Goal: Transaction & Acquisition: Obtain resource

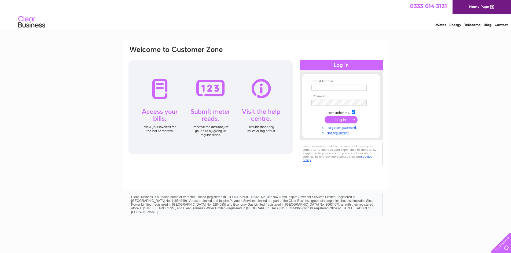
click at [320, 90] on input "text" at bounding box center [338, 88] width 55 height 6
type input "victoria@fmaberdeen.com"
click at [324, 117] on input "submit" at bounding box center [340, 121] width 33 height 8
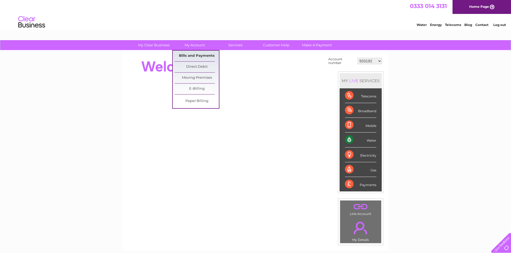
click at [193, 56] on link "Bills and Payments" at bounding box center [196, 56] width 44 height 11
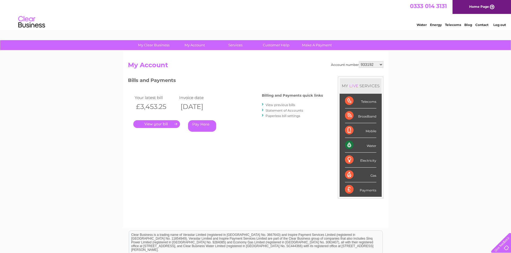
click at [159, 124] on link "." at bounding box center [156, 124] width 47 height 8
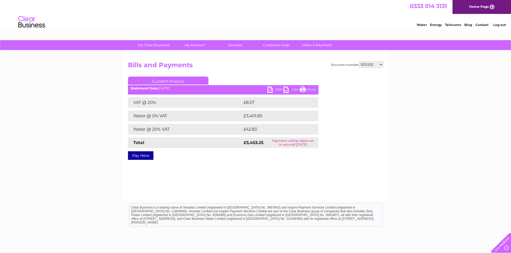
click at [277, 90] on link "PDF" at bounding box center [275, 91] width 16 height 8
click at [380, 64] on select "933192 941989 946407 964374 983649 1114494 1132262 1135206 30315179" at bounding box center [371, 64] width 24 height 6
select select "941989"
click at [359, 61] on select "933192 941989 946407 964374 983649 1114494 1132262 1135206 30315179" at bounding box center [371, 64] width 24 height 6
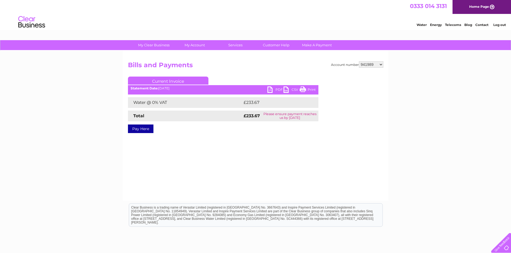
click at [278, 90] on link "PDF" at bounding box center [275, 91] width 16 height 8
click at [381, 64] on select "933192 941989 946407 964374 983649 1114494 1132262 1135206 30315179" at bounding box center [371, 64] width 24 height 6
select select "946407"
click at [359, 61] on select "933192 941989 946407 964374 983649 1114494 1132262 1135206 30315179" at bounding box center [371, 64] width 24 height 6
click at [381, 64] on select "933192 941989 946407 964374 983649 1114494 1132262 1135206 30315179" at bounding box center [371, 64] width 24 height 6
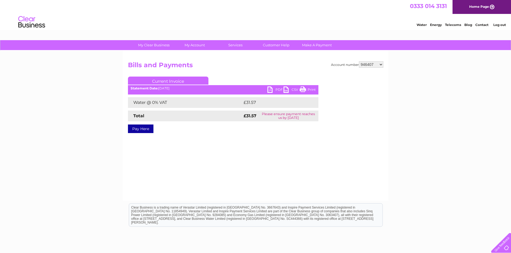
select select "964374"
click at [359, 61] on select "933192 941989 946407 964374 983649 1114494 1132262 1135206 30315179" at bounding box center [371, 64] width 24 height 6
click at [277, 90] on link "PDF" at bounding box center [275, 91] width 16 height 8
click at [381, 64] on select "933192 941989 946407 964374 983649 1114494 1132262 1135206 30315179" at bounding box center [371, 64] width 24 height 6
select select "983649"
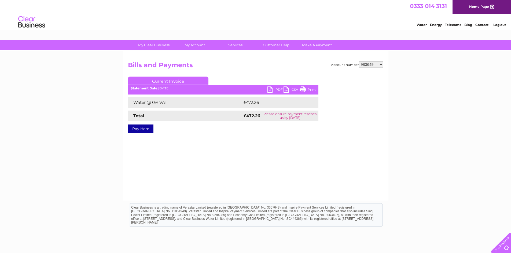
click at [359, 61] on select "933192 941989 946407 964374 983649 1114494 1132262 1135206 30315179" at bounding box center [371, 64] width 24 height 6
click at [276, 90] on link "PDF" at bounding box center [275, 91] width 16 height 8
click at [278, 89] on link "PDF" at bounding box center [275, 91] width 16 height 8
click at [381, 65] on select "933192 941989 946407 964374 983649 1114494 1132262 1135206 30315179" at bounding box center [371, 64] width 24 height 6
select select "1114494"
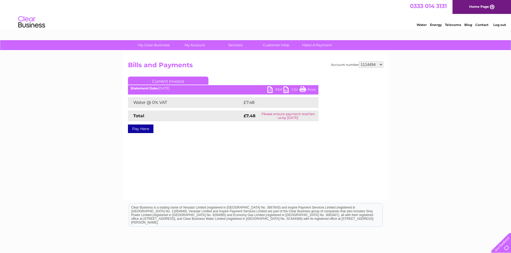
click at [359, 61] on select "933192 941989 946407 964374 983649 1114494 1132262 1135206 30315179" at bounding box center [371, 64] width 24 height 6
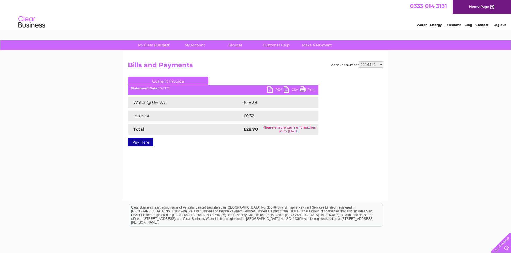
click at [277, 88] on link "PDF" at bounding box center [275, 91] width 16 height 8
click at [381, 67] on select "933192 941989 946407 964374 983649 1114494 1132262 1135206 30315179" at bounding box center [371, 64] width 24 height 6
select select "1132262"
click at [359, 61] on select "933192 941989 946407 964374 983649 1114494 1132262 1135206 30315179" at bounding box center [371, 64] width 24 height 6
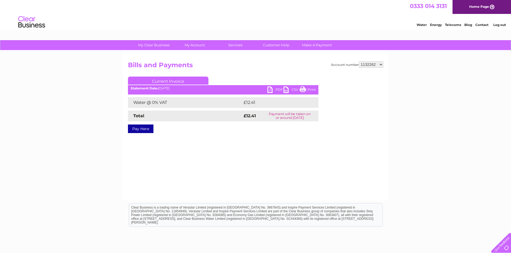
click at [277, 88] on link "PDF" at bounding box center [275, 91] width 16 height 8
click at [382, 64] on select "933192 941989 946407 964374 983649 1114494 1132262 1135206 30315179" at bounding box center [371, 64] width 24 height 6
select select "1135206"
click at [359, 61] on select "933192 941989 946407 964374 983649 1114494 1132262 1135206 30315179" at bounding box center [371, 64] width 24 height 6
click at [277, 89] on link "PDF" at bounding box center [275, 91] width 16 height 8
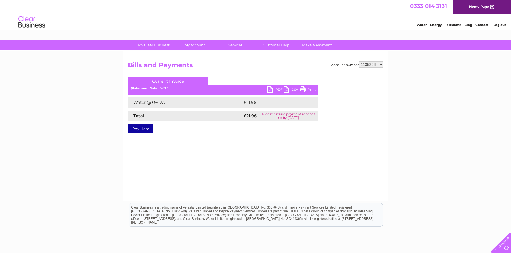
click at [381, 64] on select "933192 941989 946407 964374 983649 1114494 1132262 1135206 30315179" at bounding box center [371, 64] width 24 height 6
select select "30315179"
click at [359, 61] on select "933192 941989 946407 964374 983649 1114494 1132262 1135206 30315179" at bounding box center [371, 64] width 24 height 6
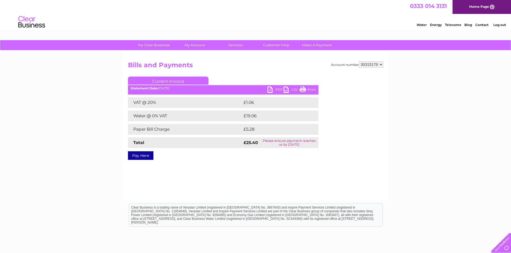
click at [276, 88] on link "PDF" at bounding box center [275, 91] width 16 height 8
click at [494, 25] on link "Log out" at bounding box center [499, 25] width 13 height 4
